Goal: Task Accomplishment & Management: Manage account settings

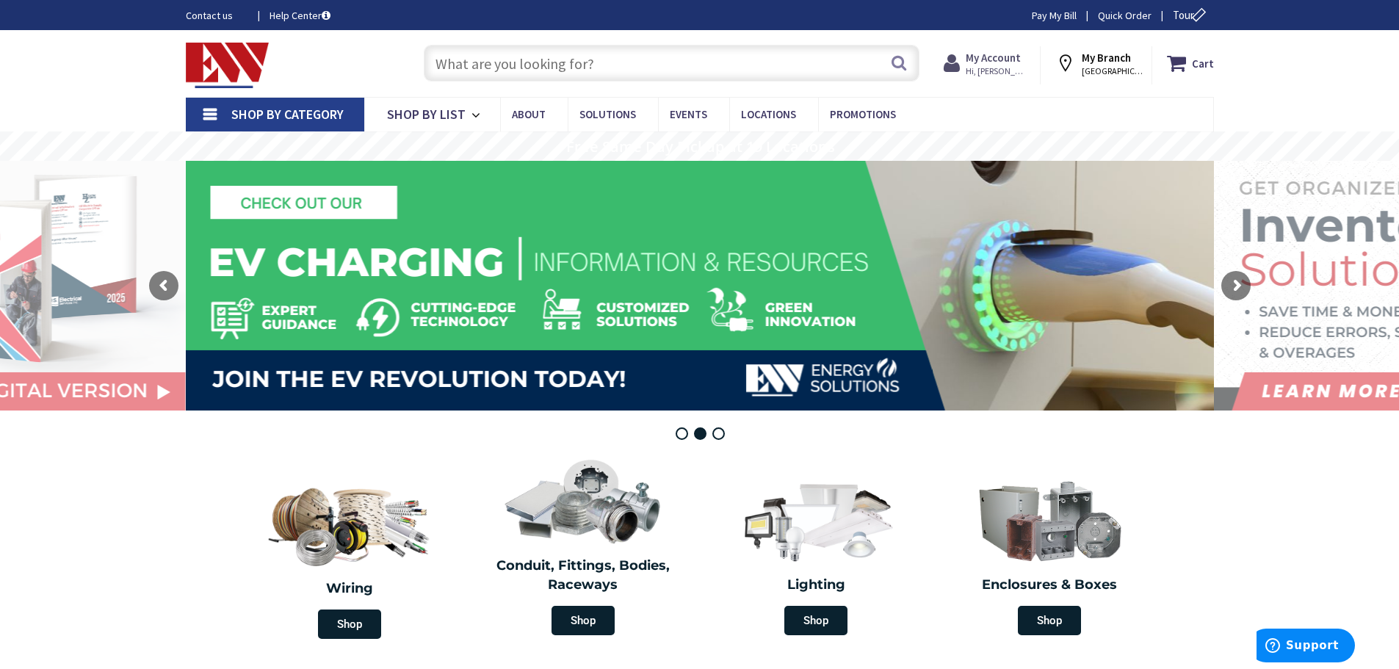
click at [985, 54] on strong "My Account" at bounding box center [993, 58] width 55 height 14
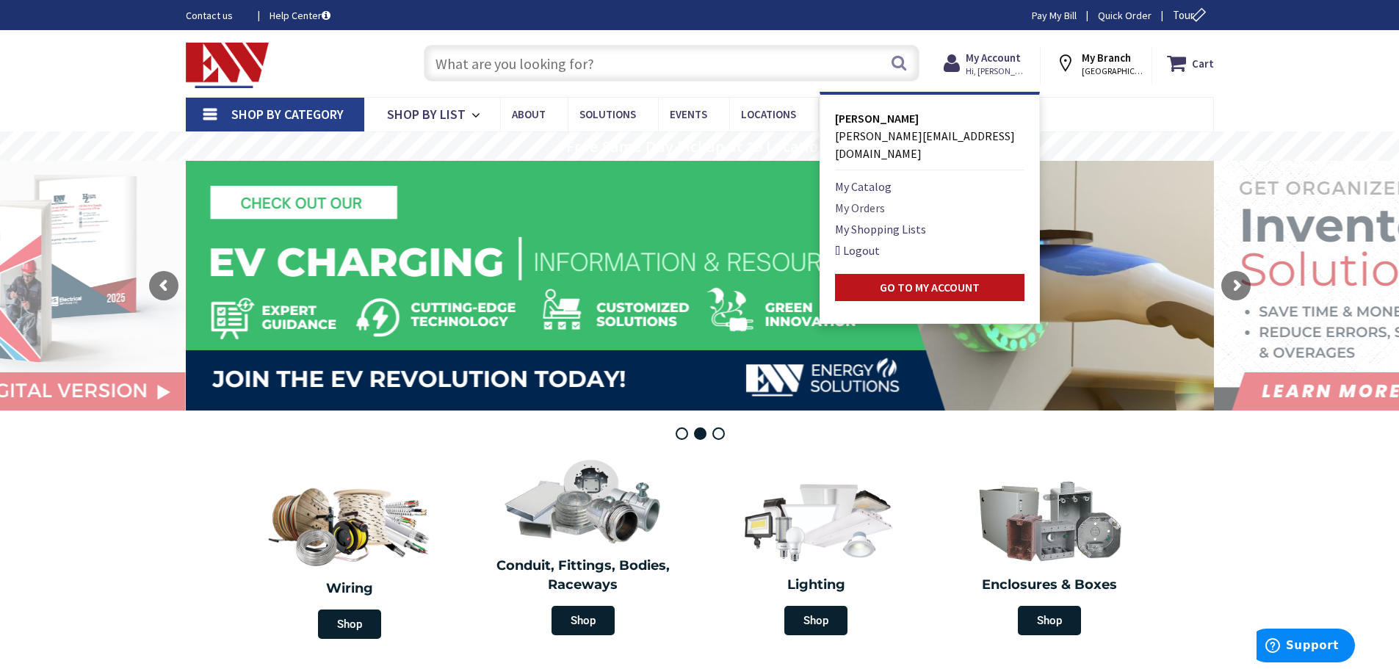
click at [859, 199] on link "My Orders" at bounding box center [860, 208] width 50 height 18
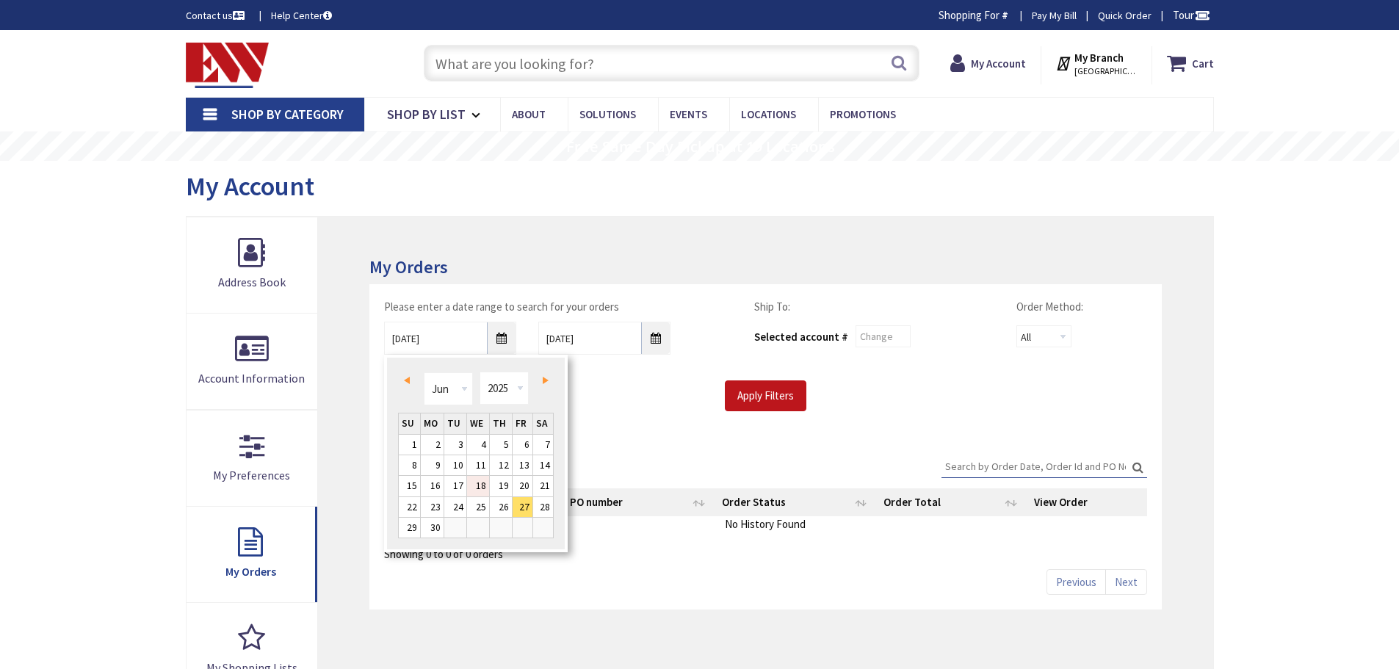
click at [481, 479] on link "18" at bounding box center [478, 486] width 22 height 20
type input "06/18/2025"
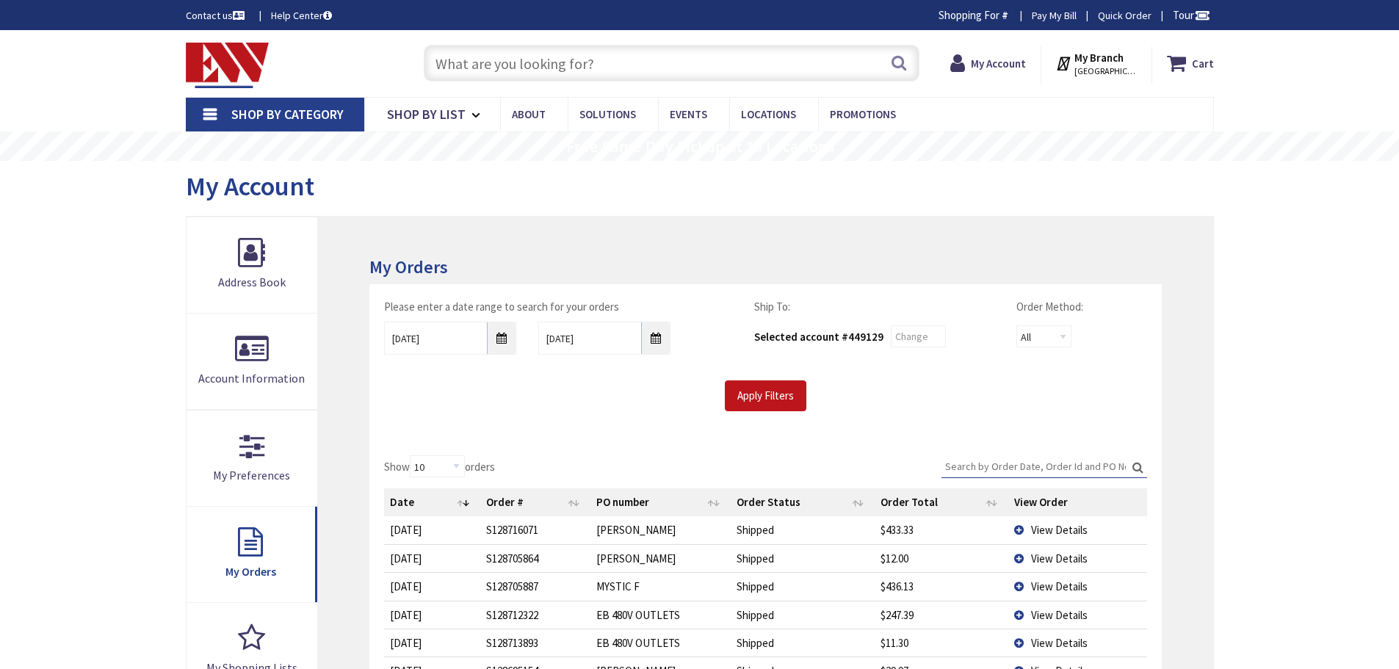
click at [790, 411] on div "Please enter a date range to search for your orders 06/18/2025 9/5/2025 Ship To…" at bounding box center [765, 362] width 792 height 156
click at [790, 396] on input "Apply Filters" at bounding box center [766, 395] width 82 height 31
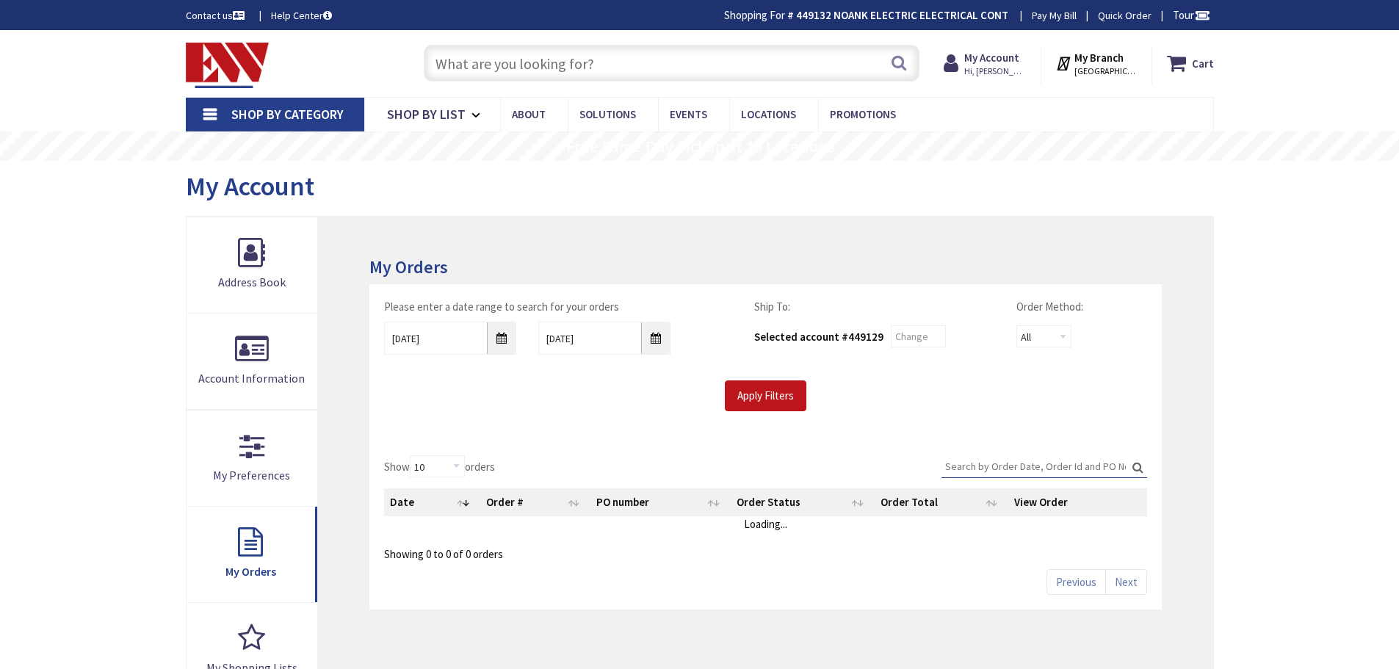
click at [1014, 464] on input "Search:" at bounding box center [1045, 466] width 206 height 22
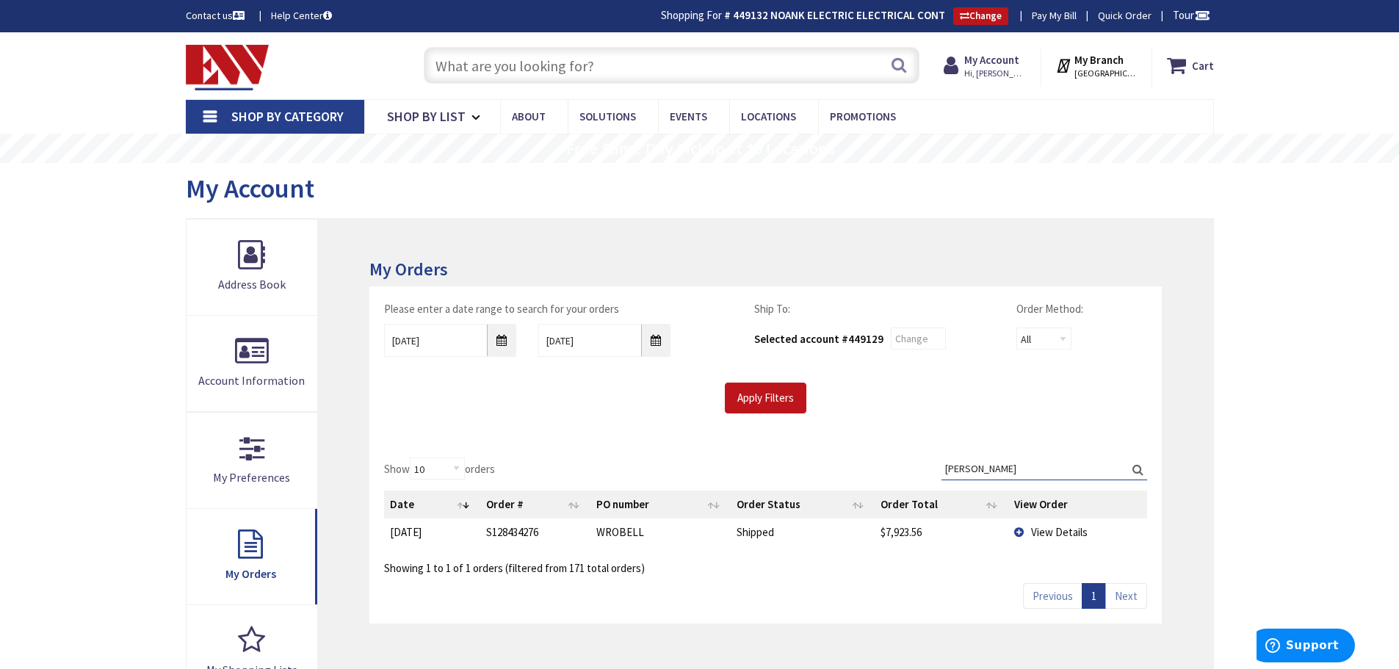
type input "WROBEL"
click at [1023, 533] on td "View Details" at bounding box center [1077, 532] width 138 height 27
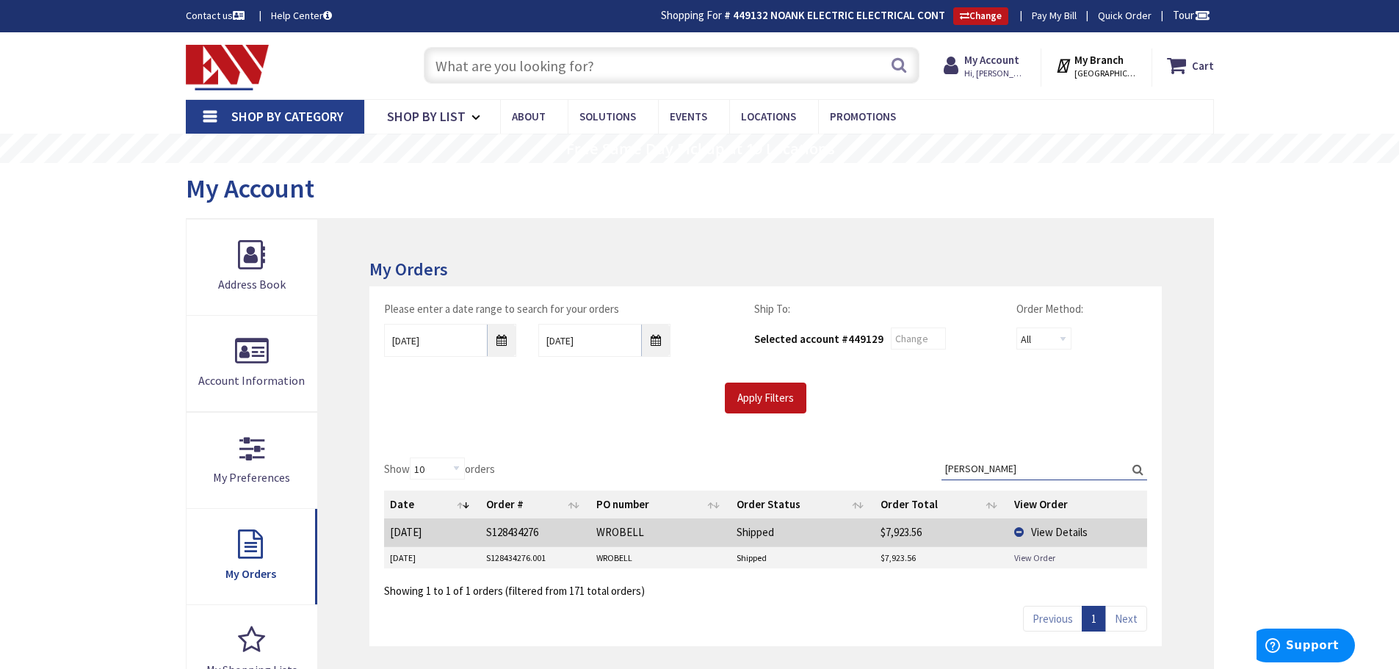
click at [1031, 553] on link "View Order" at bounding box center [1034, 558] width 41 height 12
click at [304, 109] on span "Shop By Category" at bounding box center [287, 116] width 112 height 17
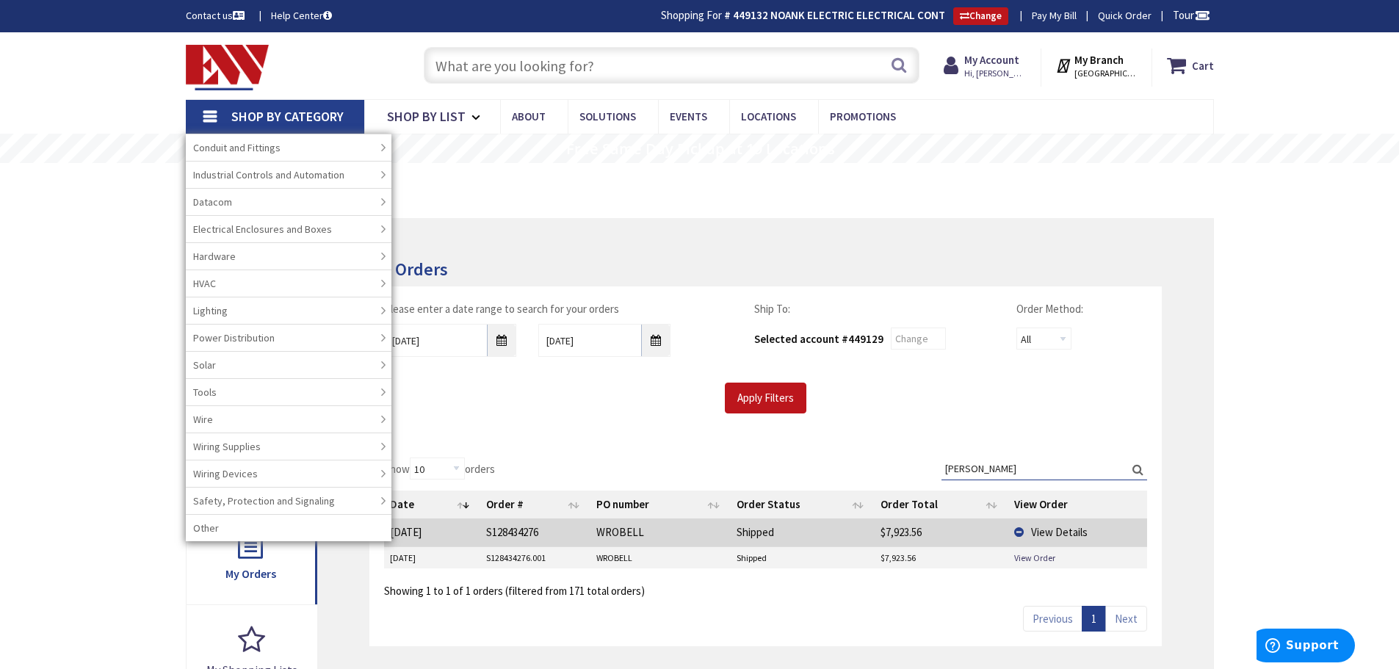
click at [881, 219] on div "My Orders Please enter a date range to search for your orders 06/18/2025 9/5/20…" at bounding box center [765, 556] width 895 height 674
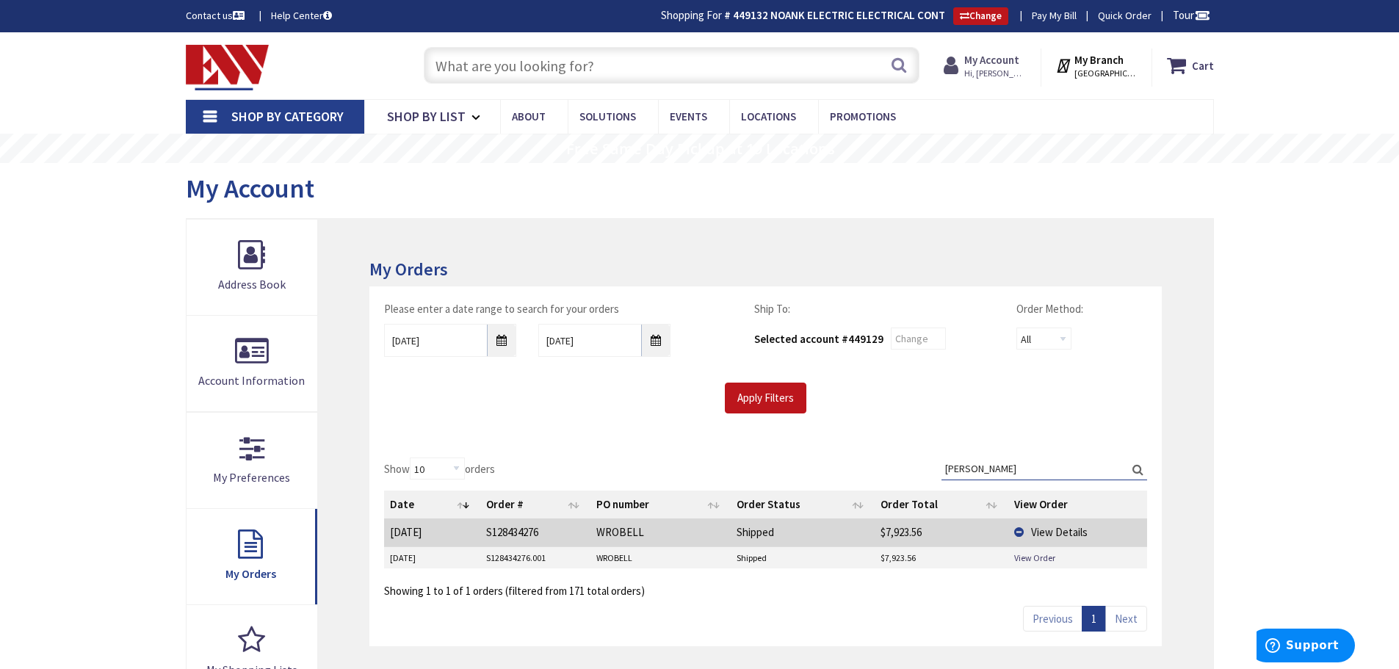
click at [1000, 55] on strong "My Account" at bounding box center [991, 60] width 55 height 14
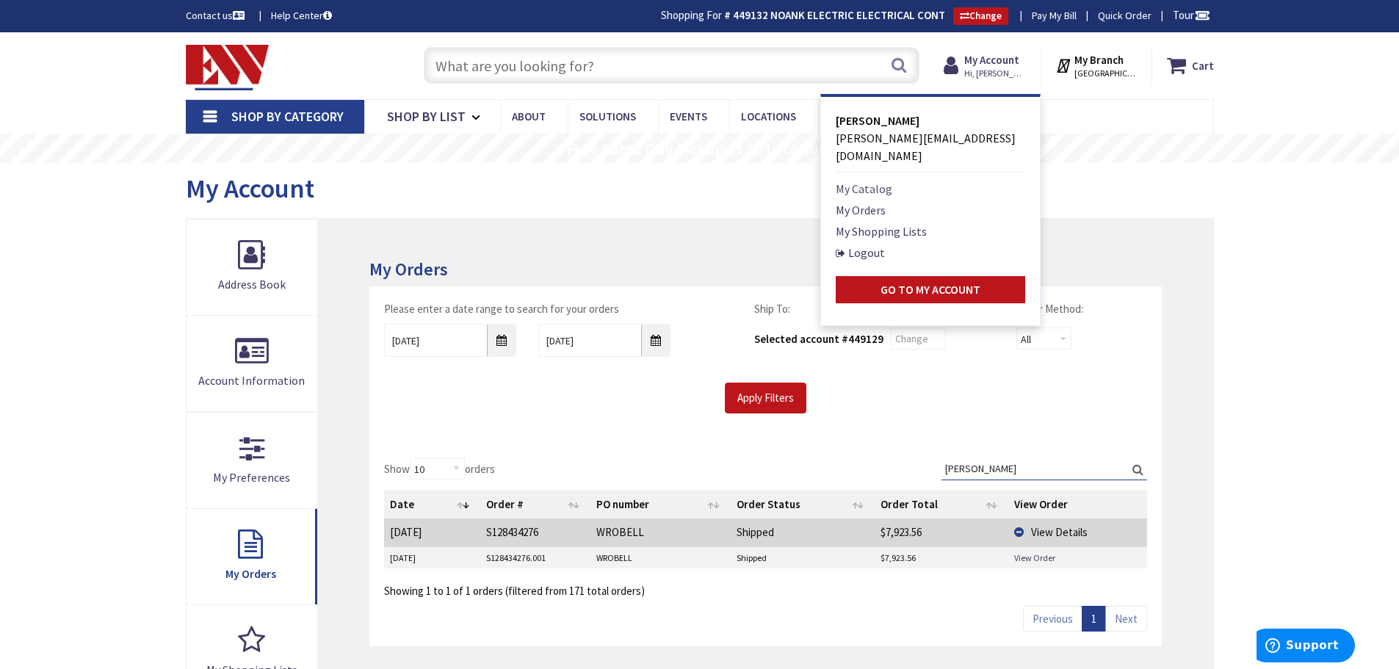
click at [867, 180] on link "My Catalog" at bounding box center [864, 189] width 57 height 18
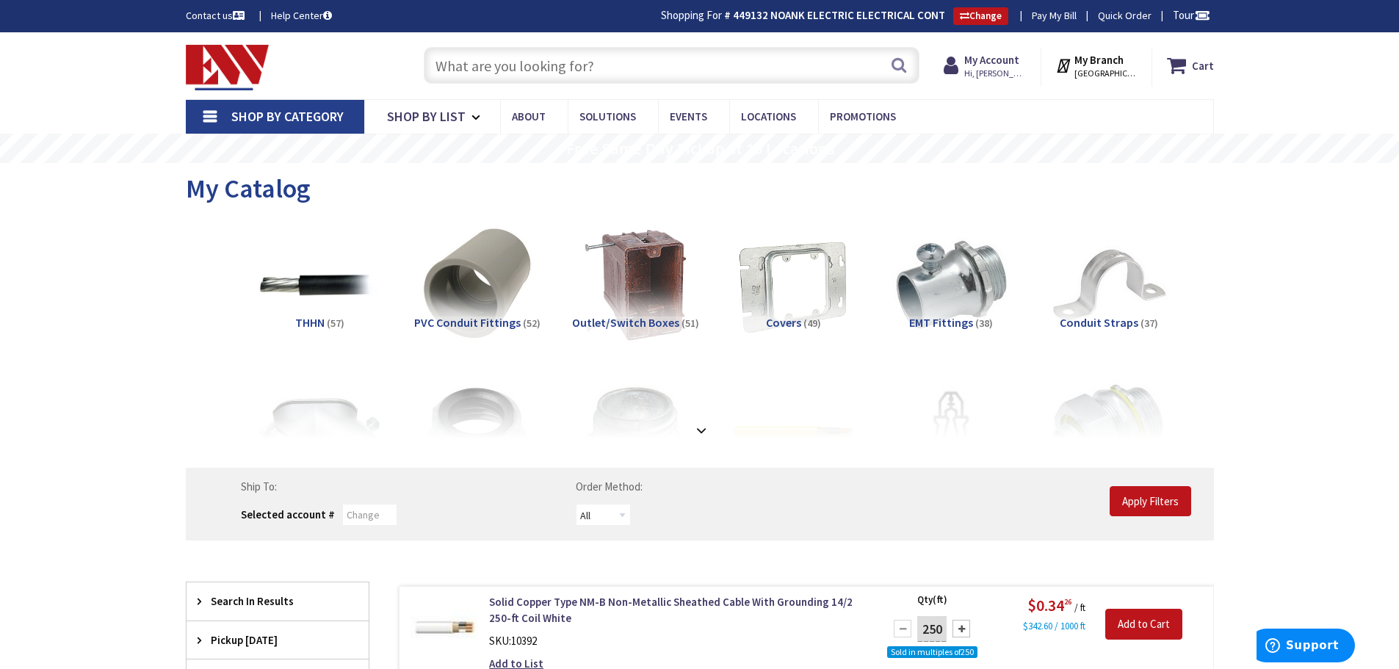
click at [626, 66] on input "text" at bounding box center [672, 65] width 496 height 37
